Goal: Navigation & Orientation: Find specific page/section

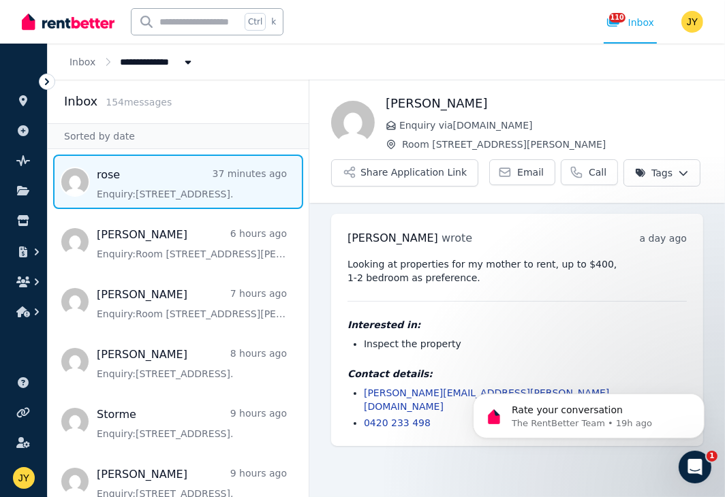
click at [163, 185] on span "Message list" at bounding box center [178, 182] width 261 height 55
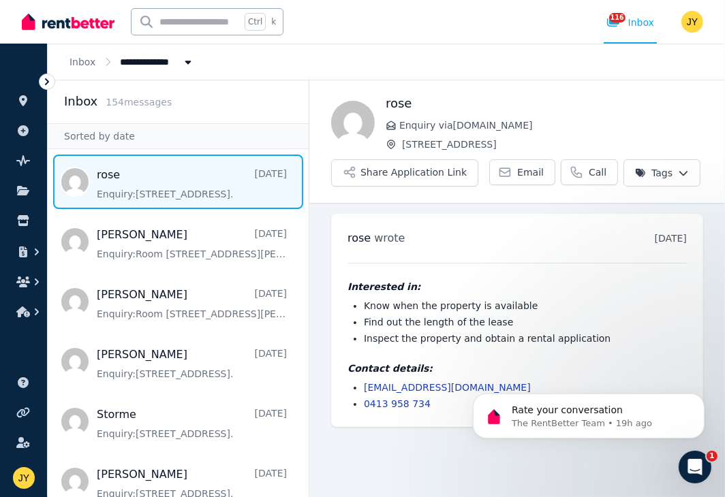
click at [44, 83] on icon at bounding box center [47, 82] width 14 height 14
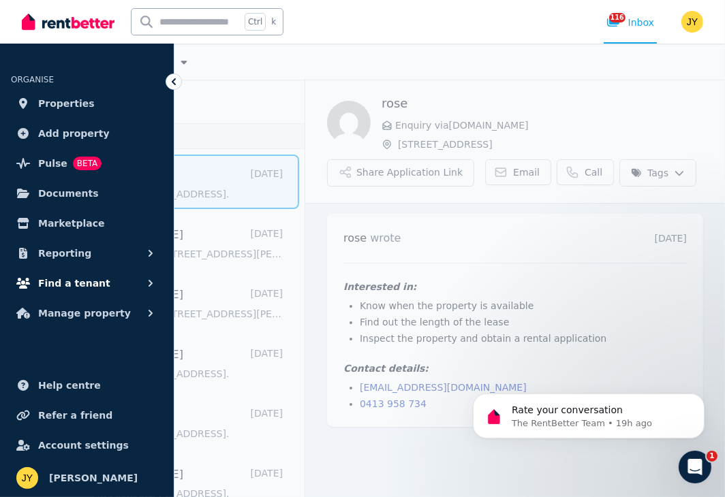
click at [133, 281] on button "Find a tenant" at bounding box center [87, 283] width 152 height 27
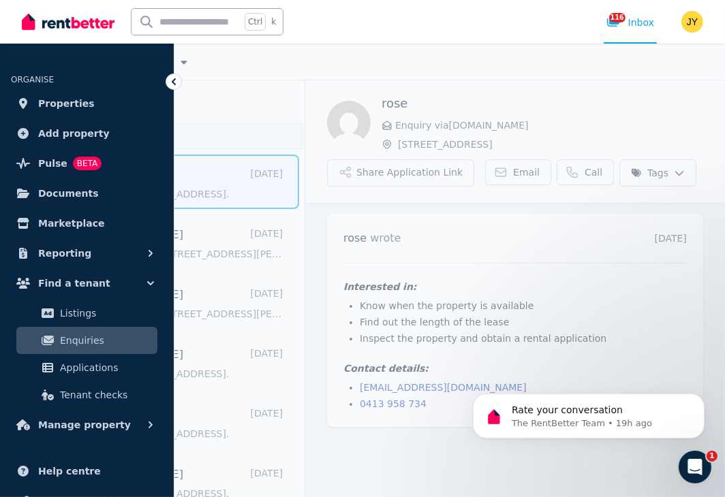
click at [89, 332] on span "Enquiries" at bounding box center [106, 340] width 92 height 16
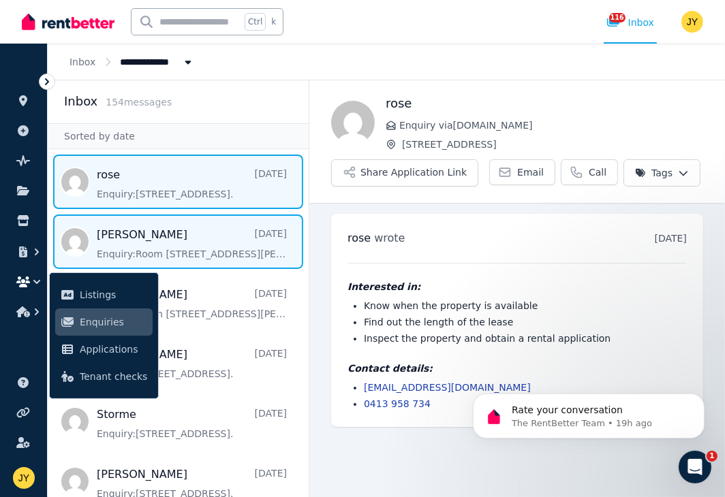
click at [173, 236] on span "Message list" at bounding box center [178, 242] width 261 height 55
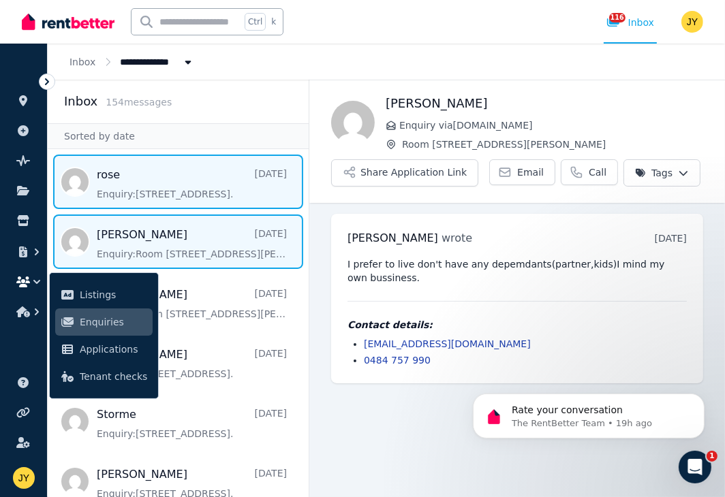
click at [155, 181] on span "Message list" at bounding box center [178, 182] width 261 height 55
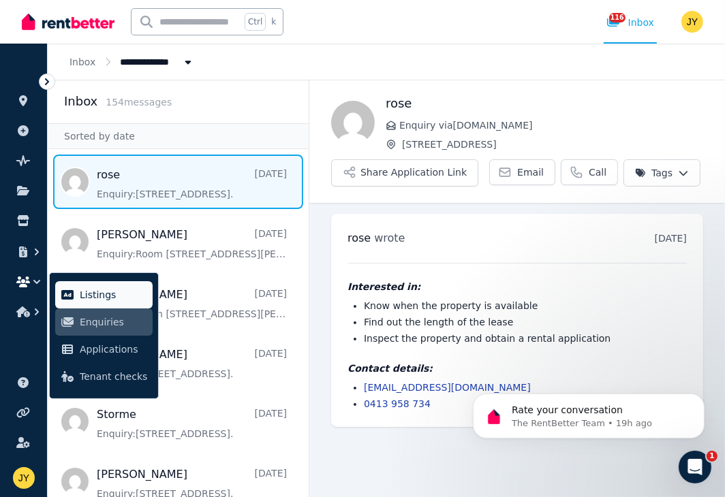
click at [112, 293] on span "Listings" at bounding box center [113, 295] width 67 height 16
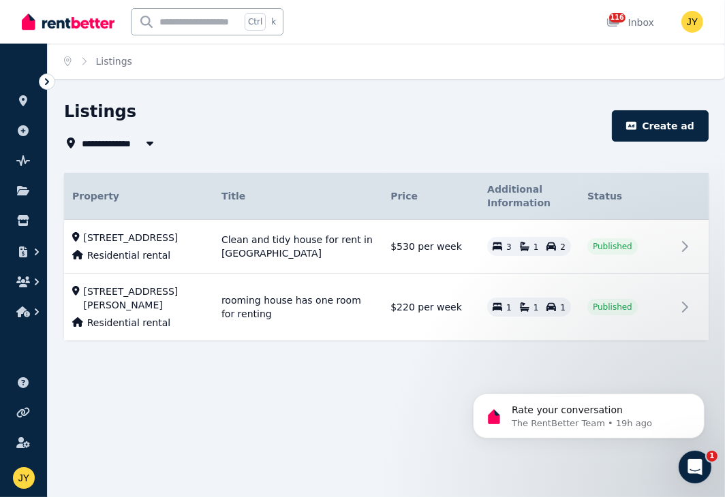
click at [48, 78] on icon at bounding box center [47, 82] width 14 height 14
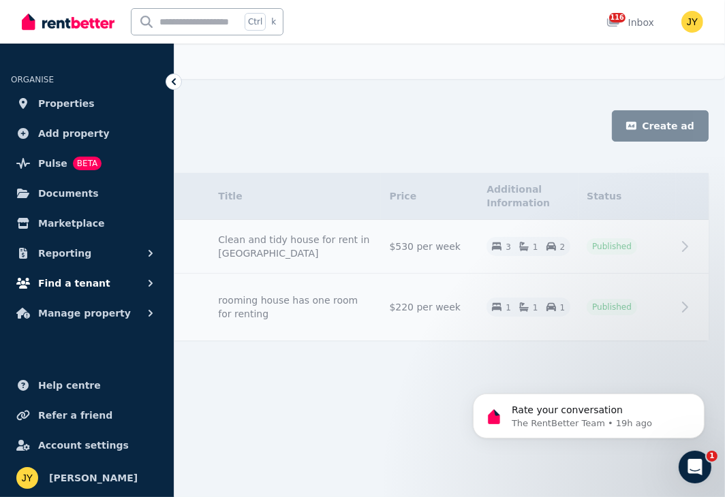
click at [146, 281] on icon "button" at bounding box center [151, 284] width 14 height 14
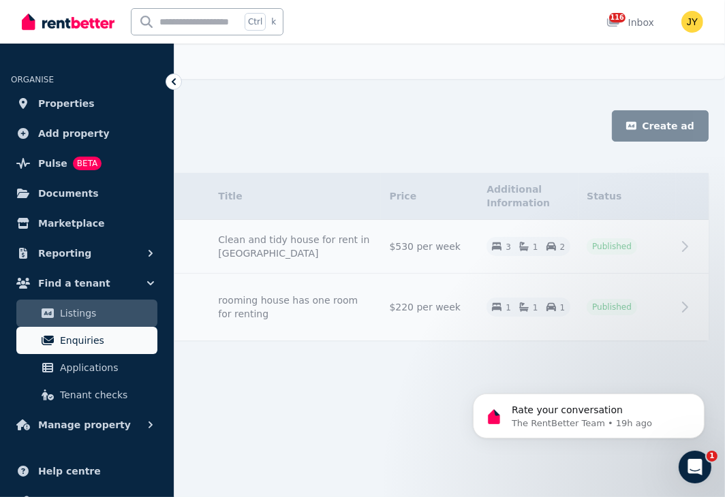
click at [103, 346] on span "Enquiries" at bounding box center [106, 340] width 92 height 16
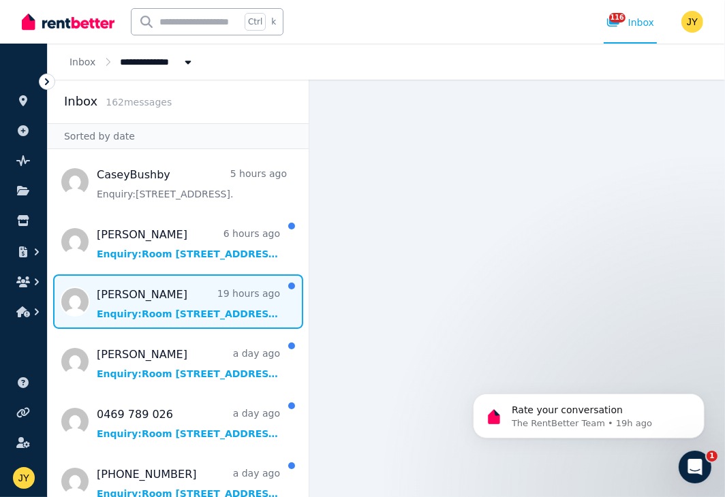
click at [144, 289] on span "Message list" at bounding box center [178, 302] width 261 height 55
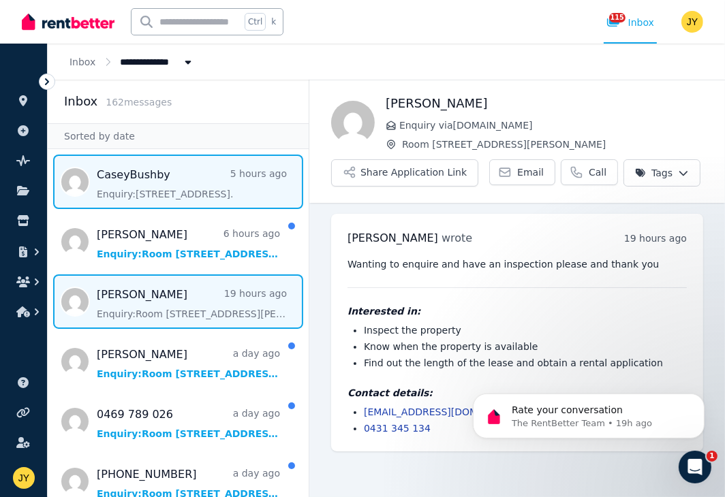
click at [136, 194] on span "Message list" at bounding box center [178, 182] width 261 height 55
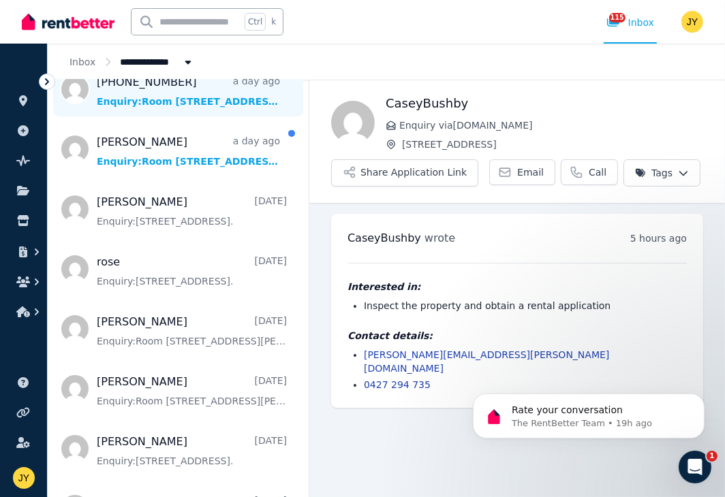
scroll to position [397, 0]
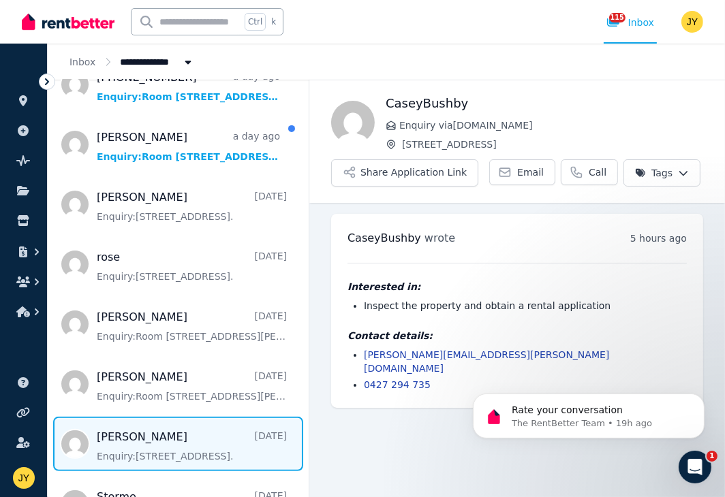
click at [161, 444] on span "Message list" at bounding box center [178, 444] width 261 height 55
